Goal: Use online tool/utility: Utilize a website feature to perform a specific function

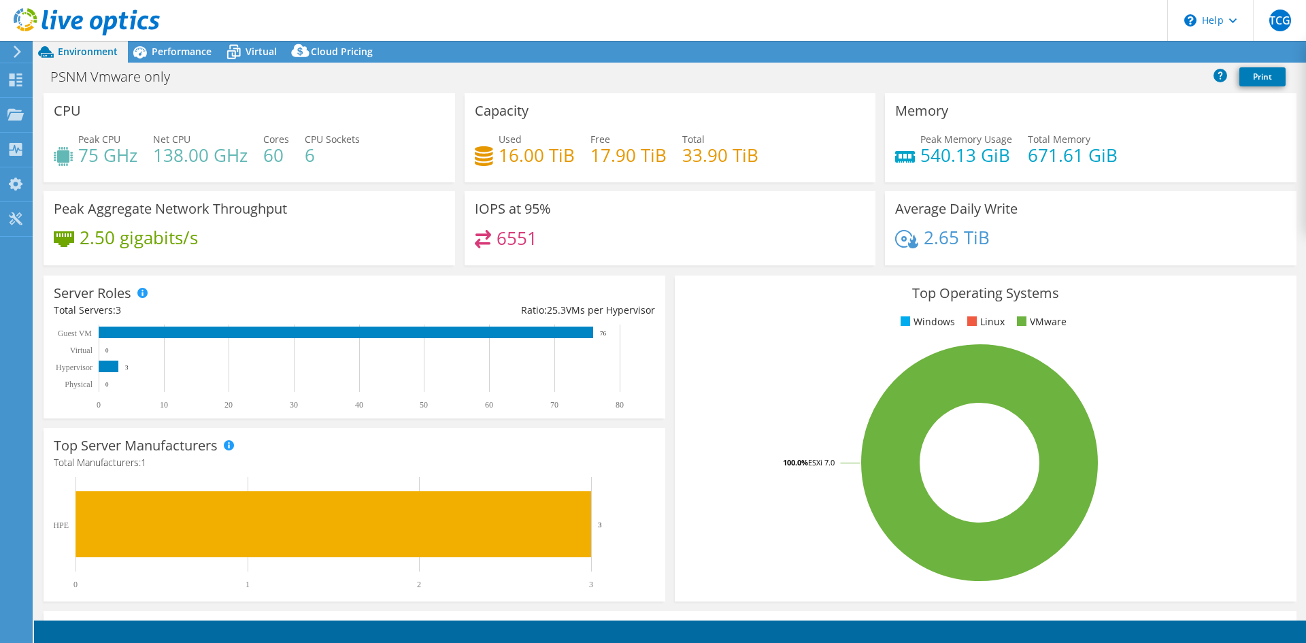
select select "[GEOGRAPHIC_DATA]"
select select "USD"
click at [178, 50] on span "Performance" at bounding box center [182, 51] width 60 height 13
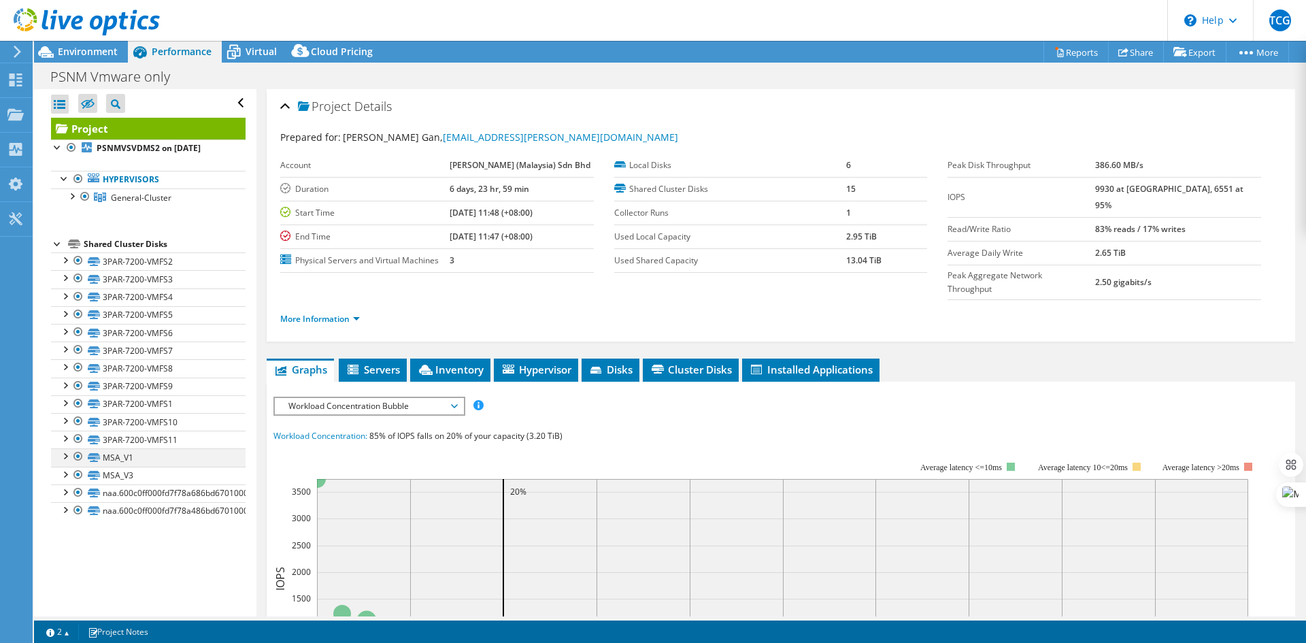
click at [65, 460] on div at bounding box center [65, 455] width 14 height 14
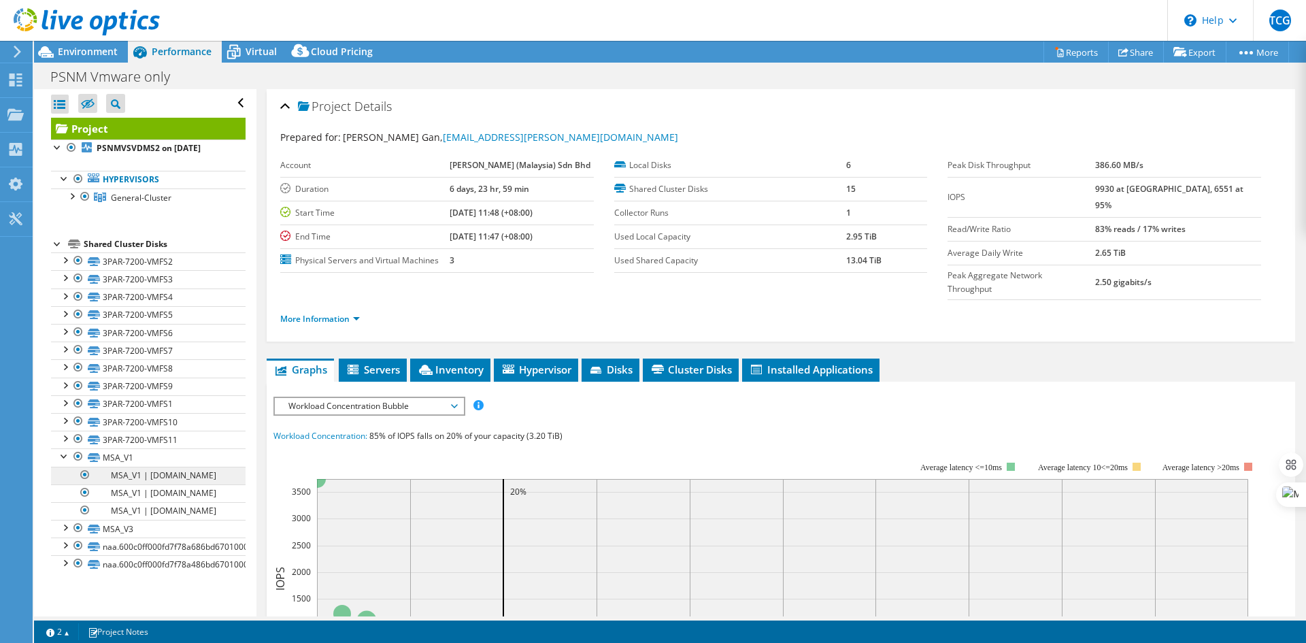
scroll to position [10, 0]
click at [63, 533] on div at bounding box center [65, 527] width 14 height 14
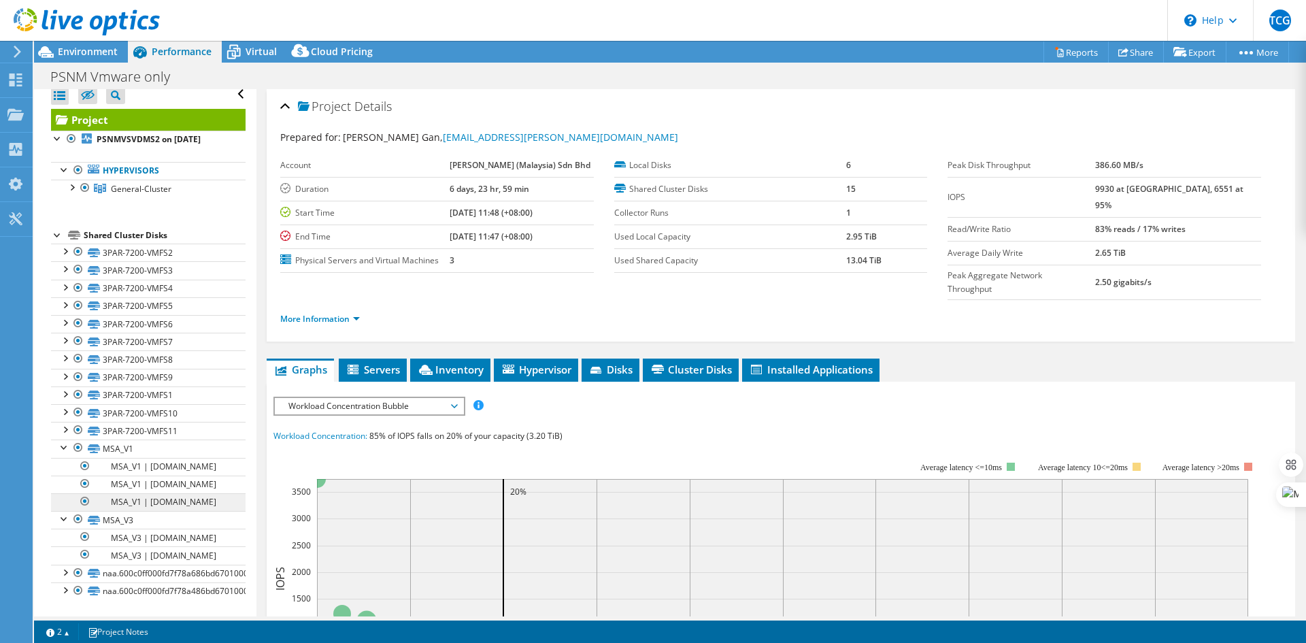
scroll to position [70, 0]
click at [63, 590] on div at bounding box center [65, 589] width 14 height 14
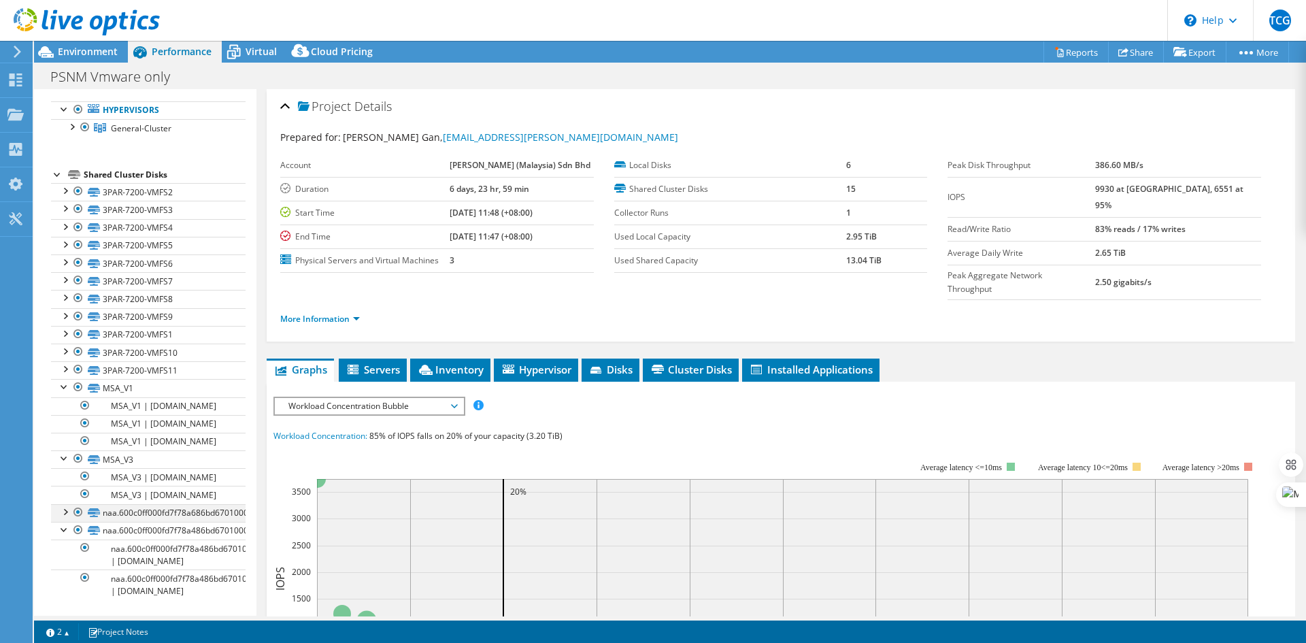
click at [65, 518] on div at bounding box center [65, 511] width 14 height 14
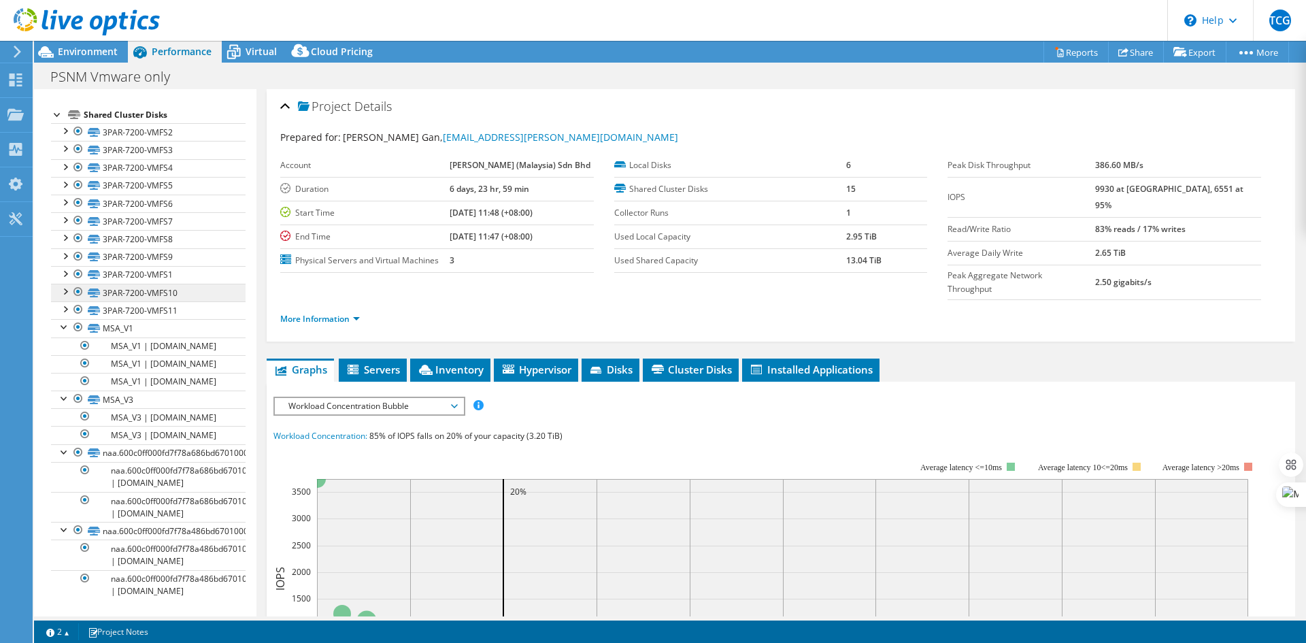
scroll to position [239, 0]
click at [167, 319] on link "MSA_V1" at bounding box center [148, 328] width 195 height 18
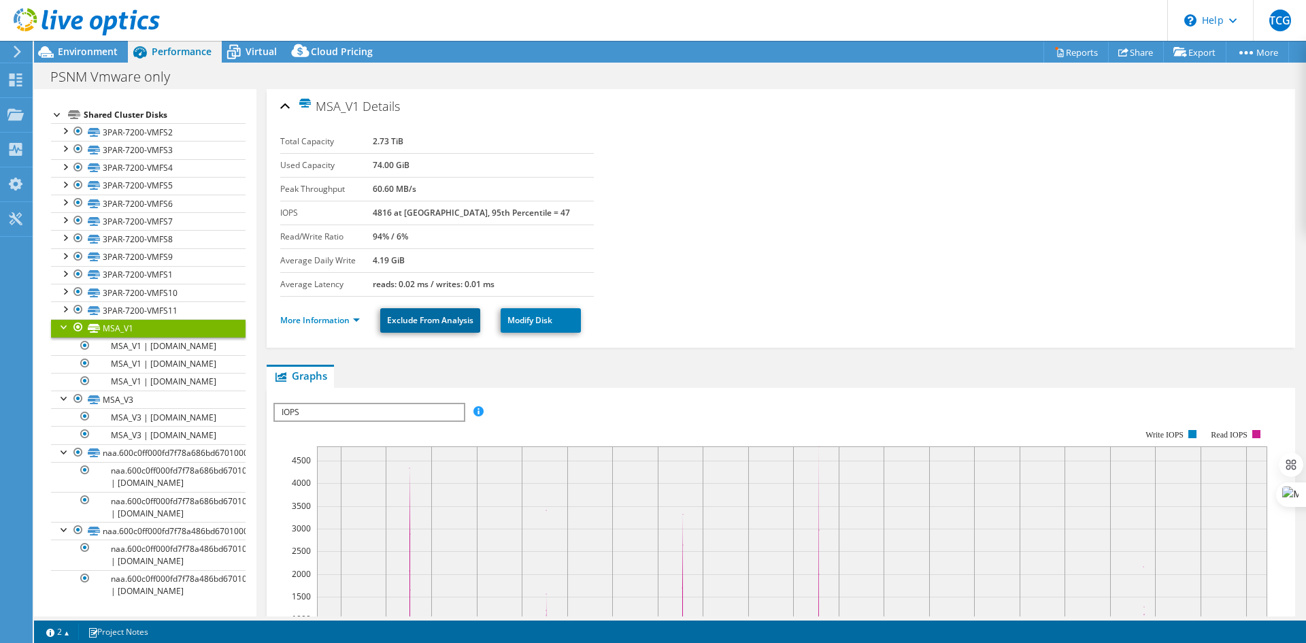
click at [474, 325] on link "Exclude From Analysis" at bounding box center [430, 320] width 100 height 24
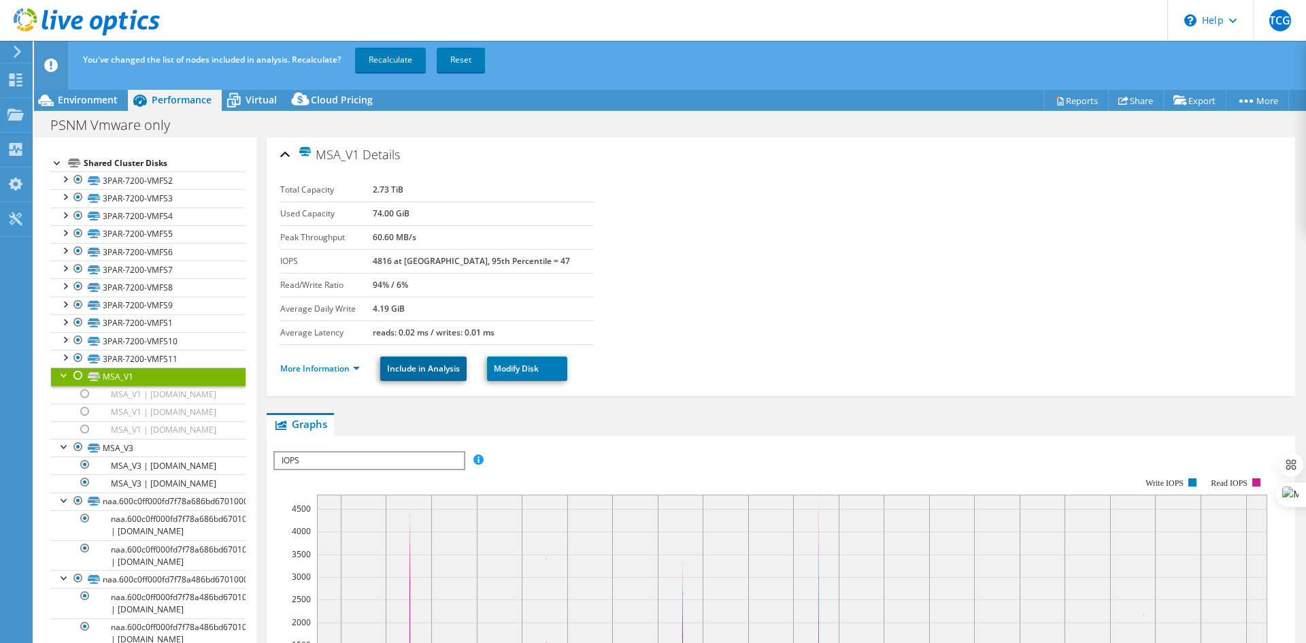
click at [431, 369] on link "Include in Analysis" at bounding box center [423, 368] width 86 height 24
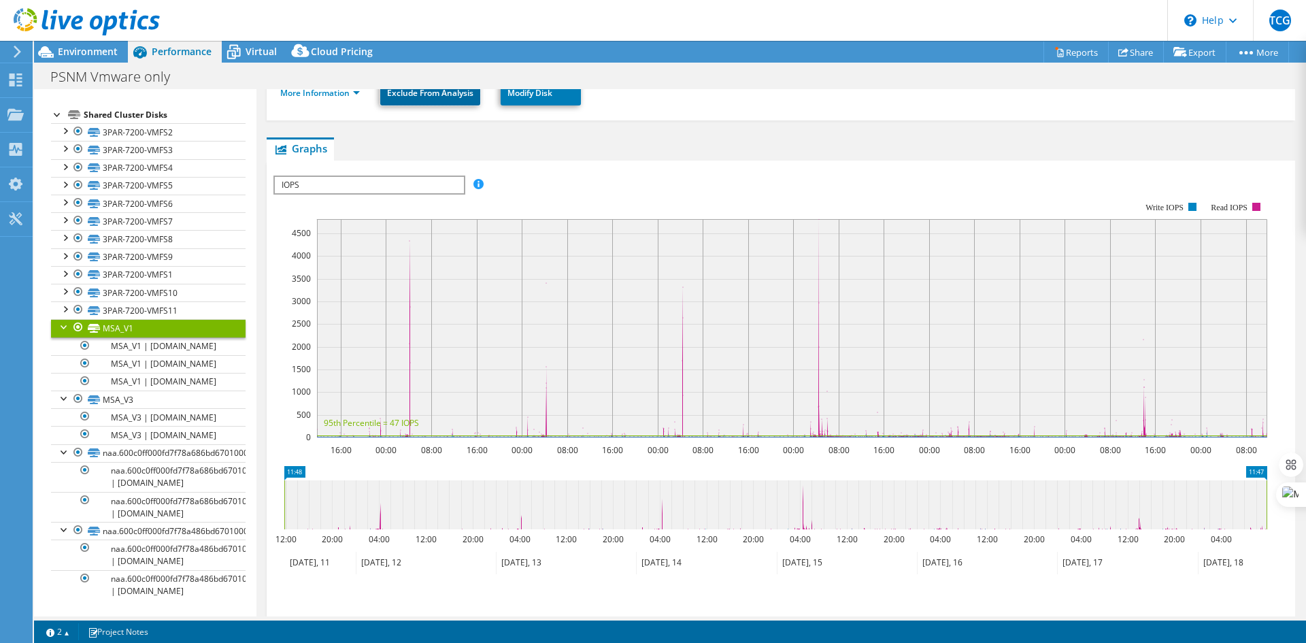
scroll to position [272, 0]
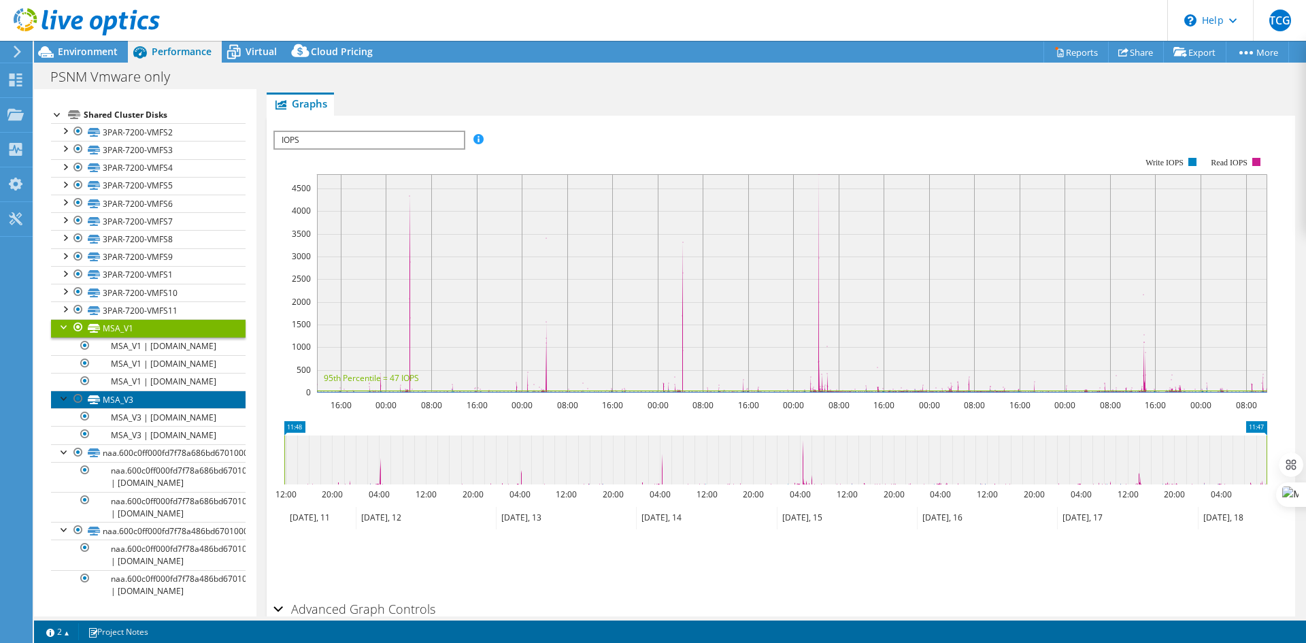
click at [129, 390] on link "MSA_V3" at bounding box center [148, 399] width 195 height 18
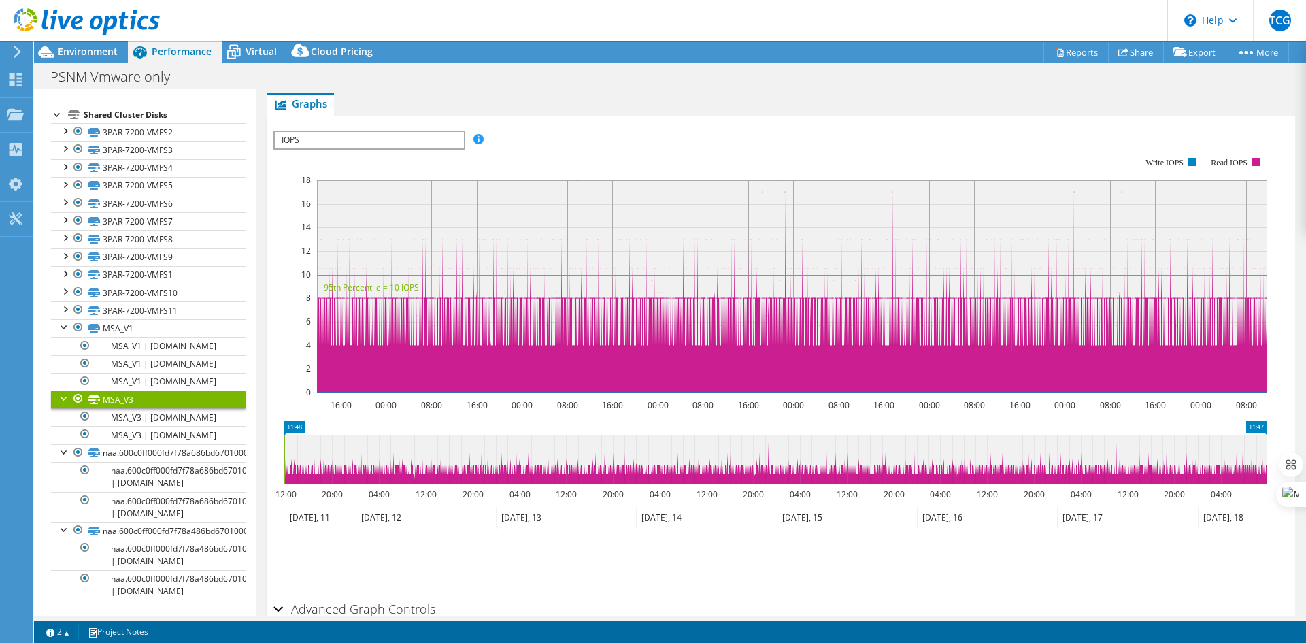
click at [333, 611] on h2 "Advanced Graph Controls" at bounding box center [354, 608] width 162 height 27
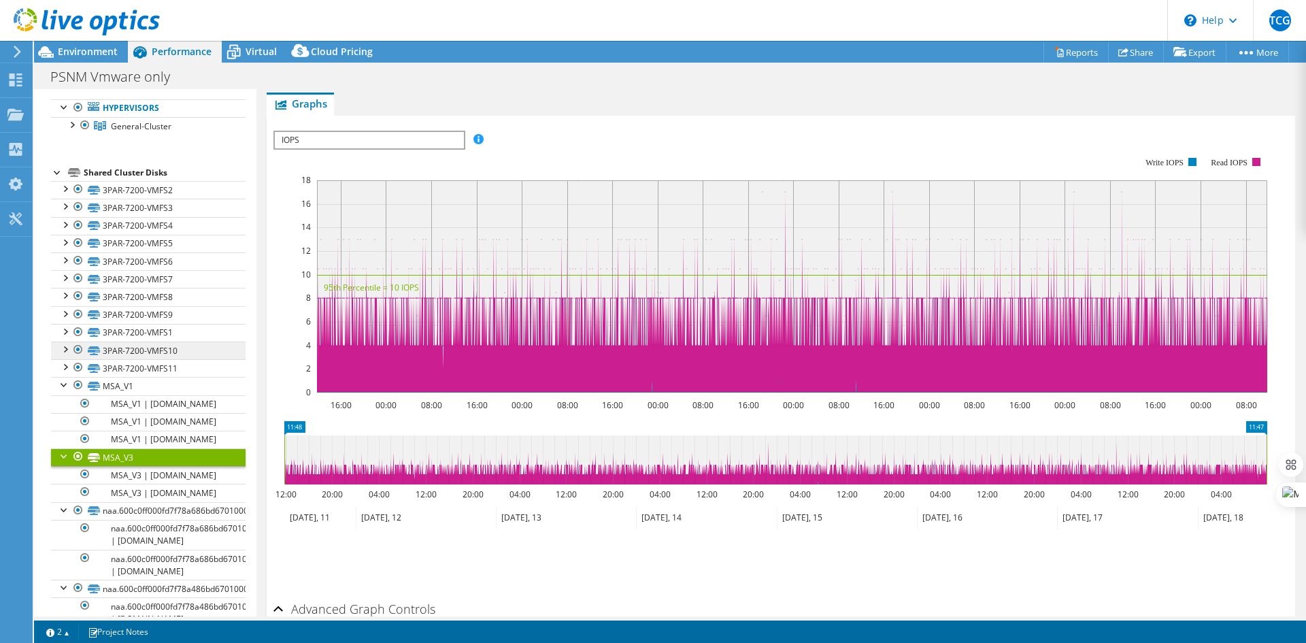
scroll to position [0, 0]
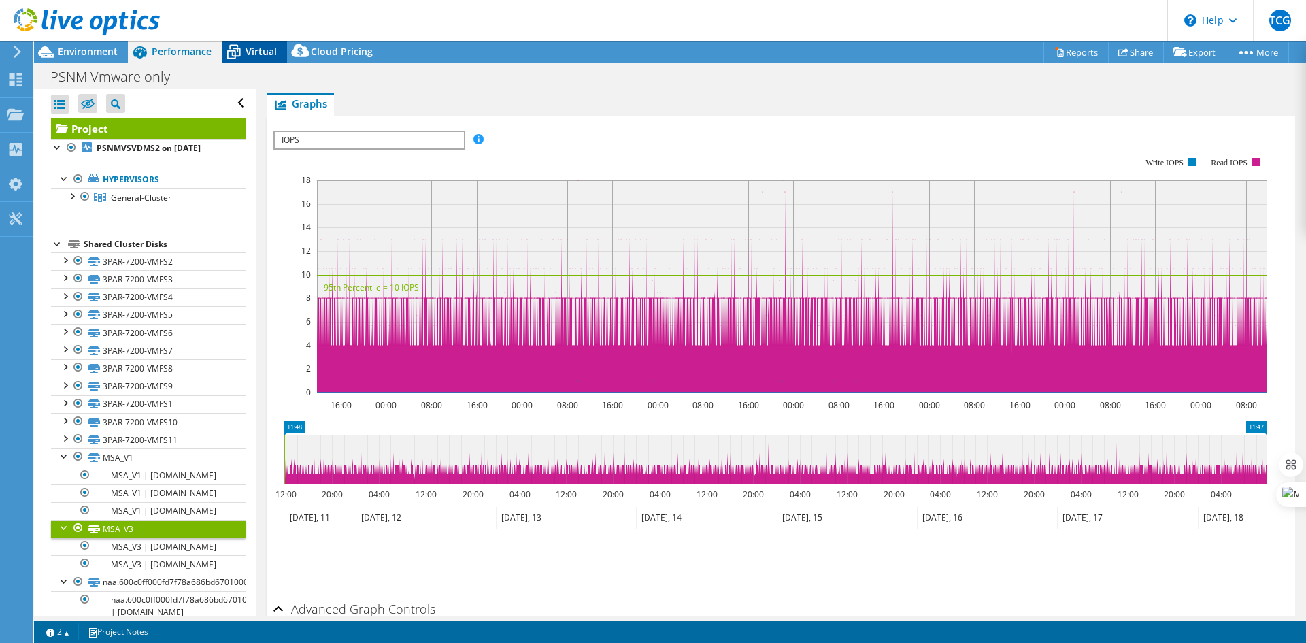
click at [251, 46] on span "Virtual" at bounding box center [261, 51] width 31 height 13
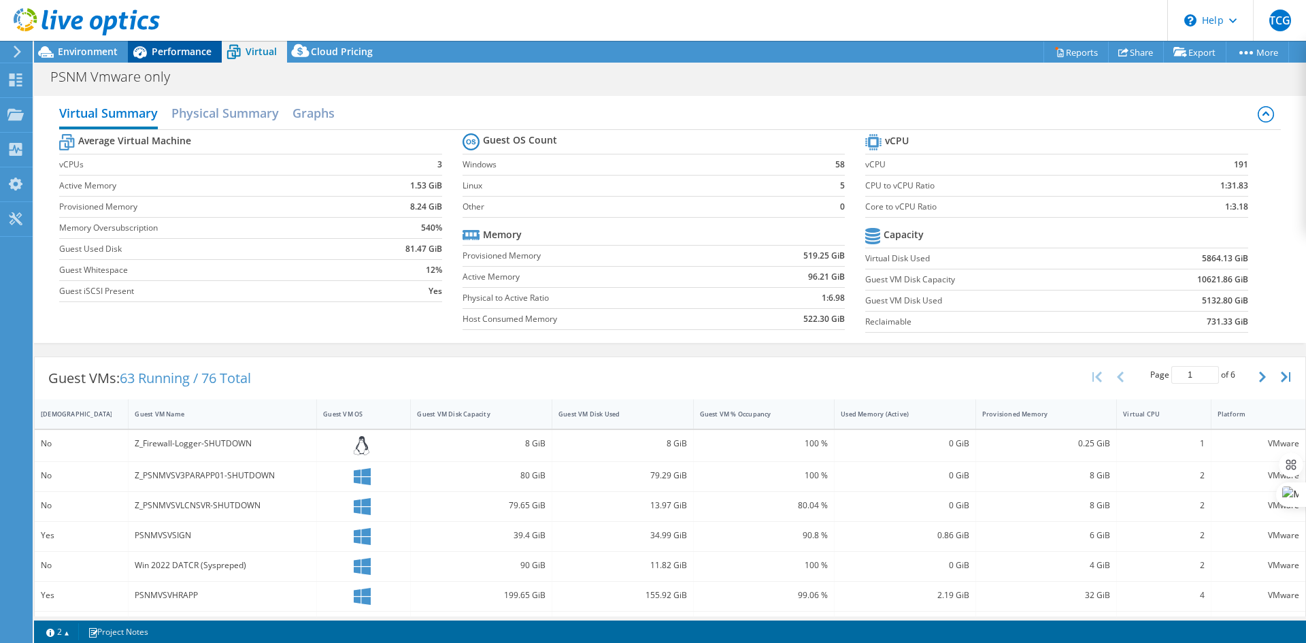
click at [184, 50] on span "Performance" at bounding box center [182, 51] width 60 height 13
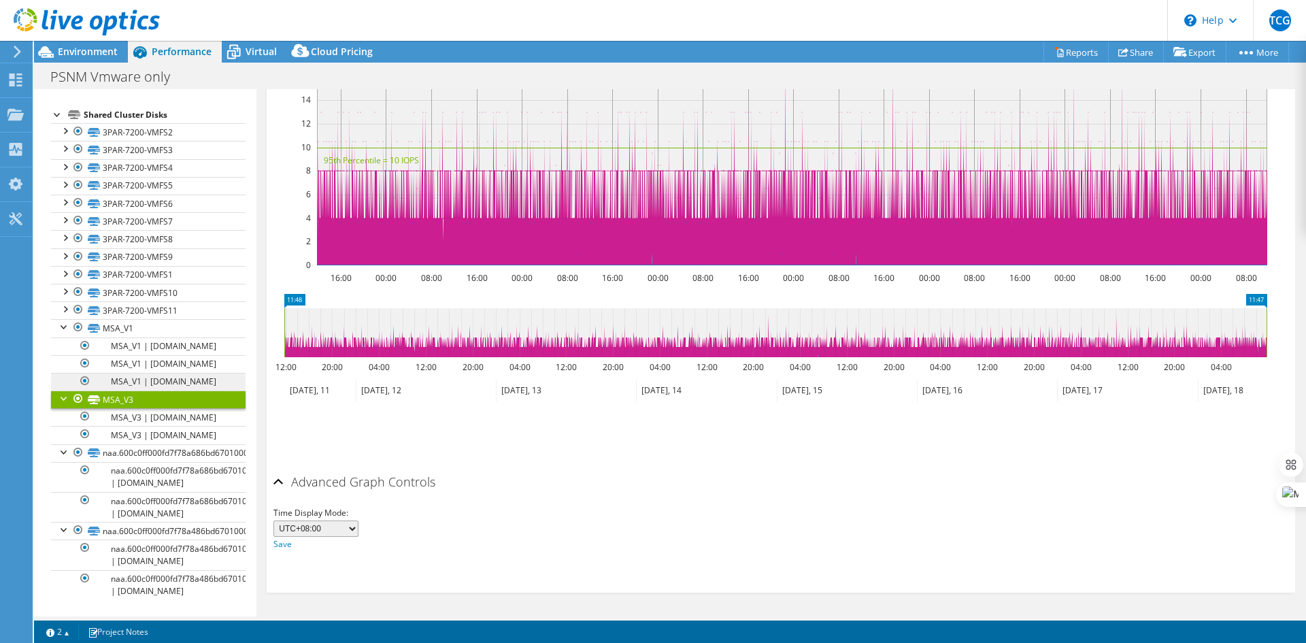
scroll to position [136, 0]
